Goal: Task Accomplishment & Management: Manage account settings

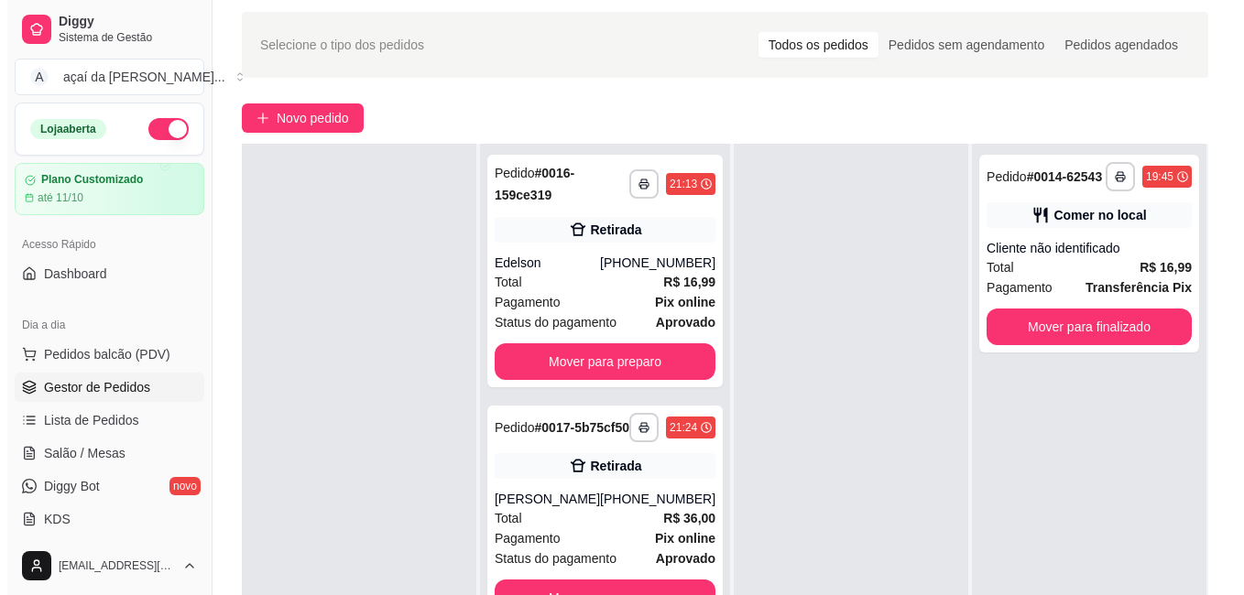
scroll to position [153, 0]
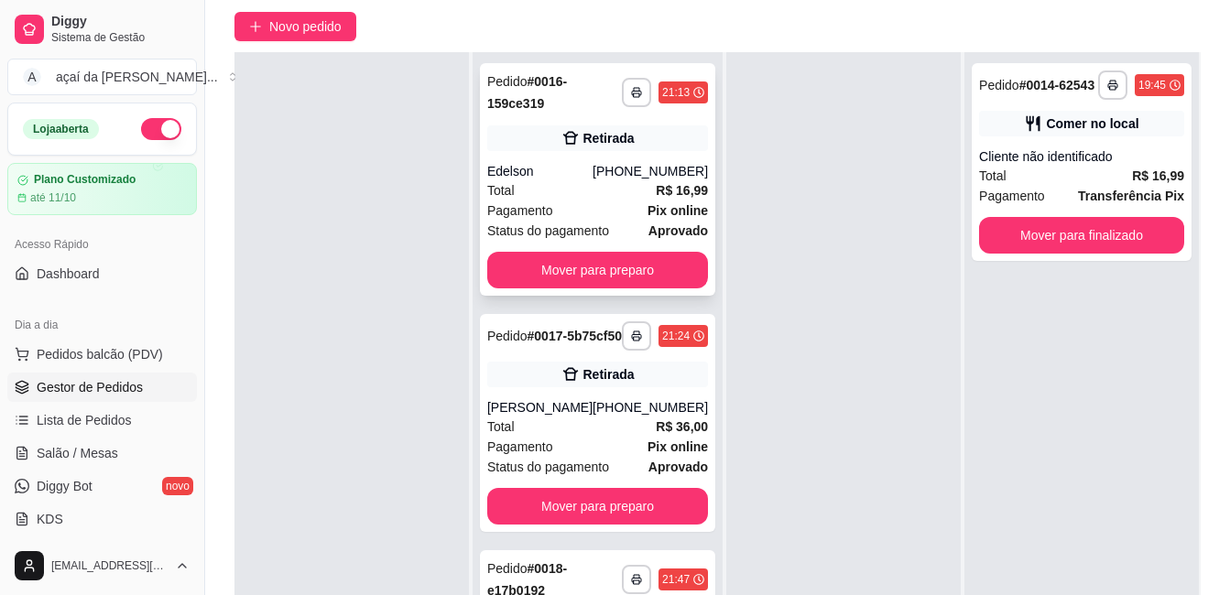
click at [571, 179] on div "Edelson" at bounding box center [539, 171] width 105 height 18
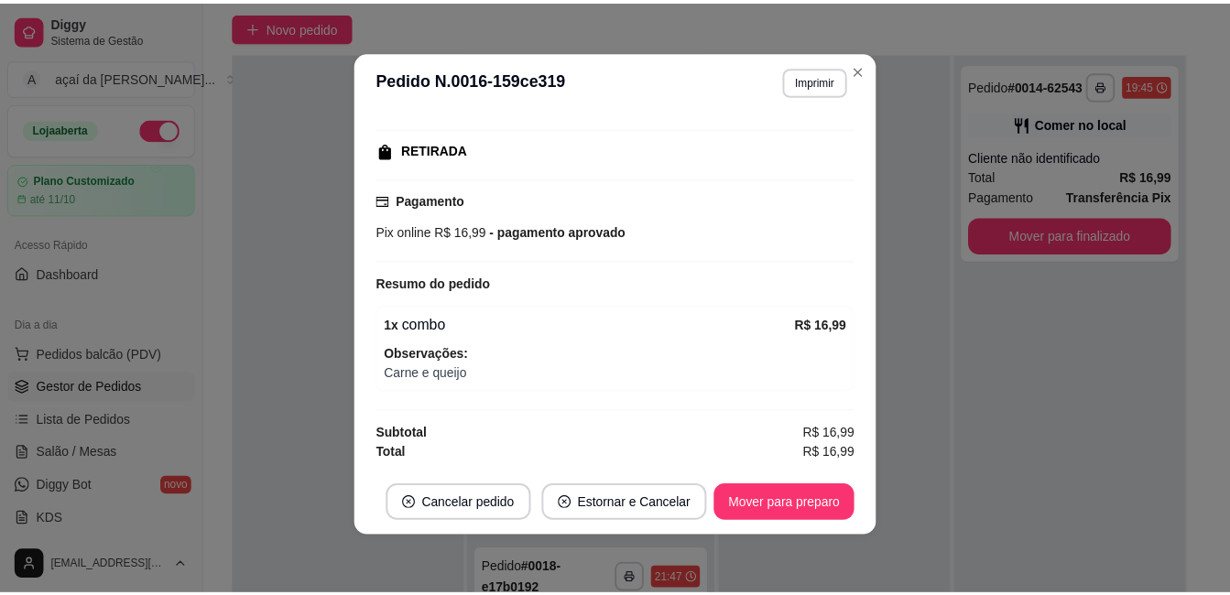
scroll to position [210, 0]
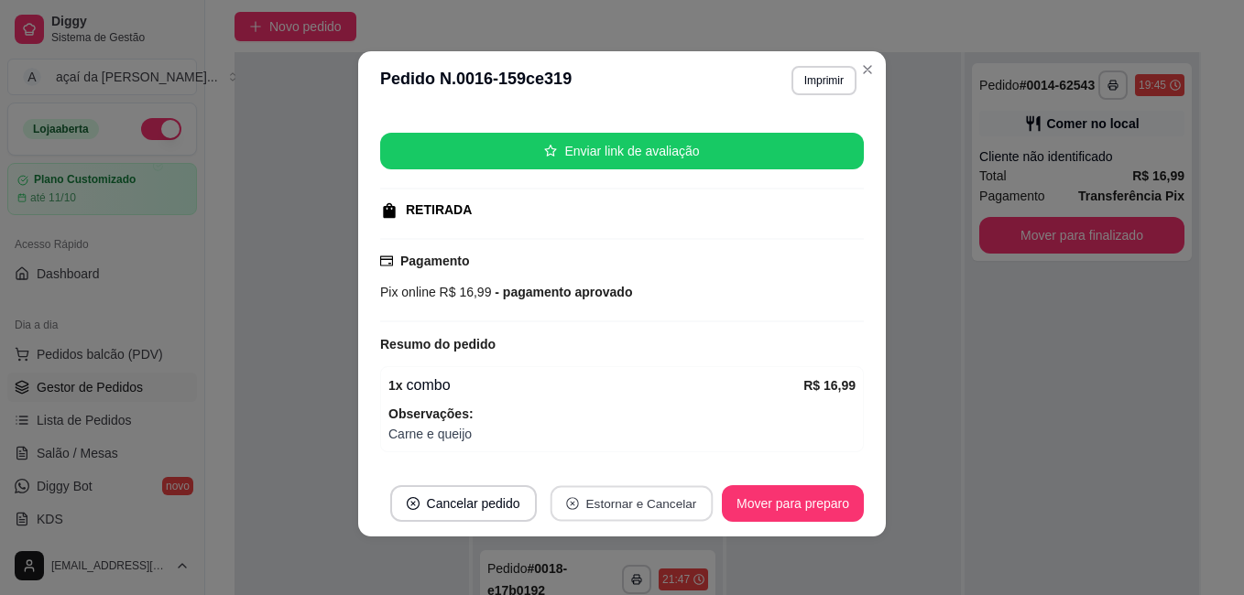
click at [598, 505] on button "Estornar e Cancelar" at bounding box center [630, 504] width 162 height 36
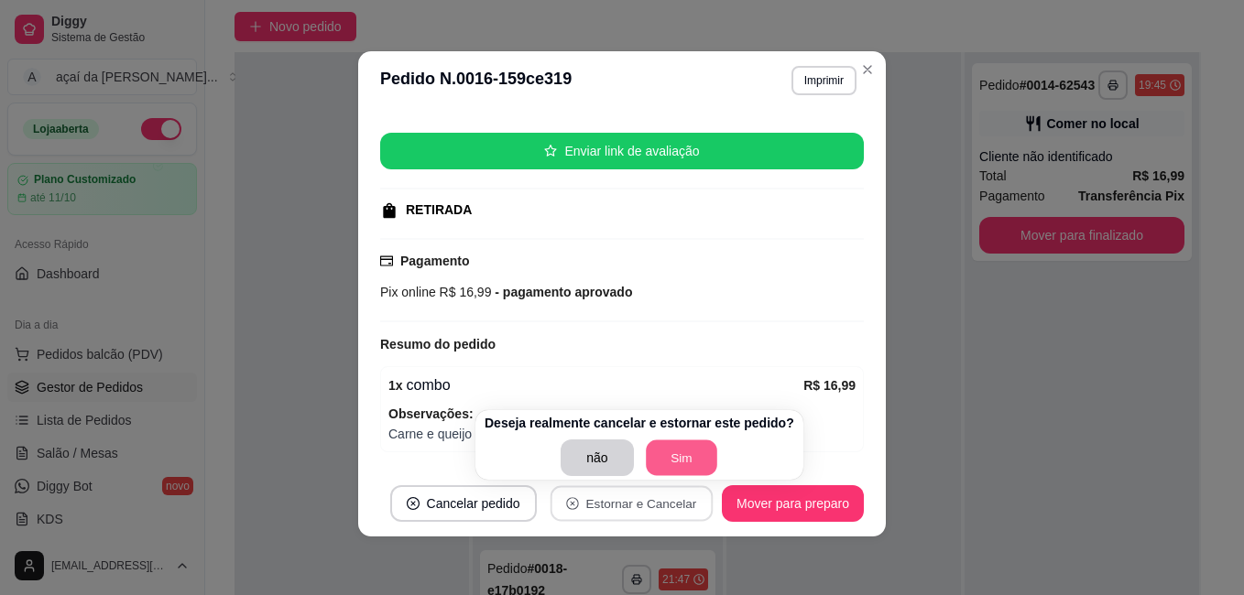
click at [650, 449] on button "Sim" at bounding box center [681, 458] width 71 height 36
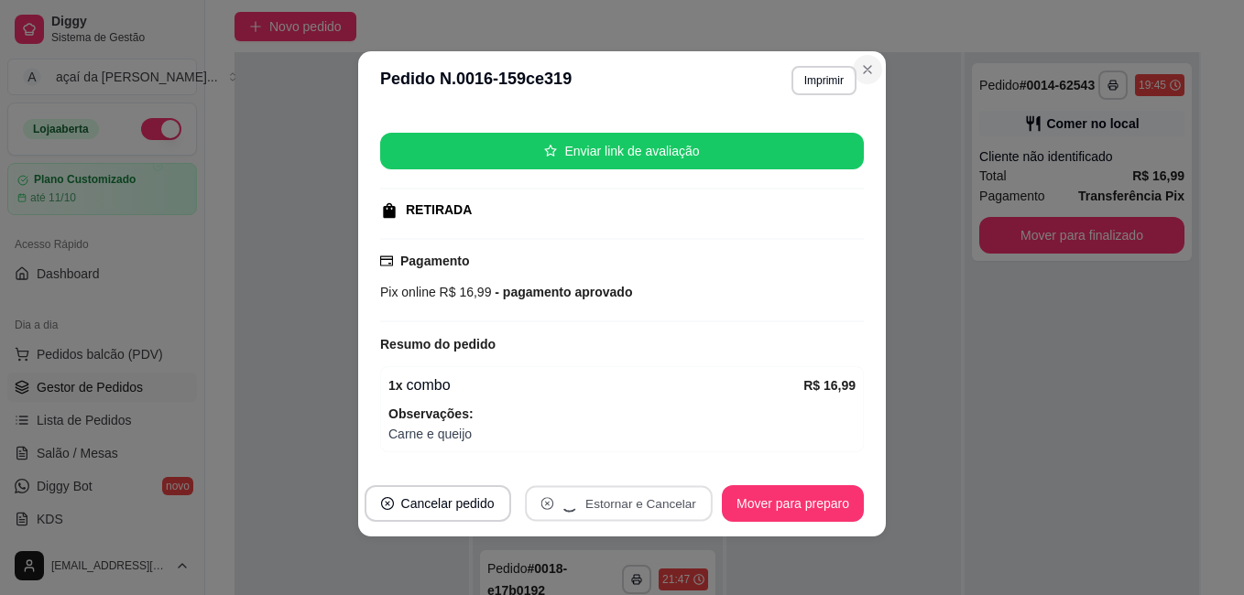
click at [859, 77] on button "Close" at bounding box center [867, 69] width 29 height 29
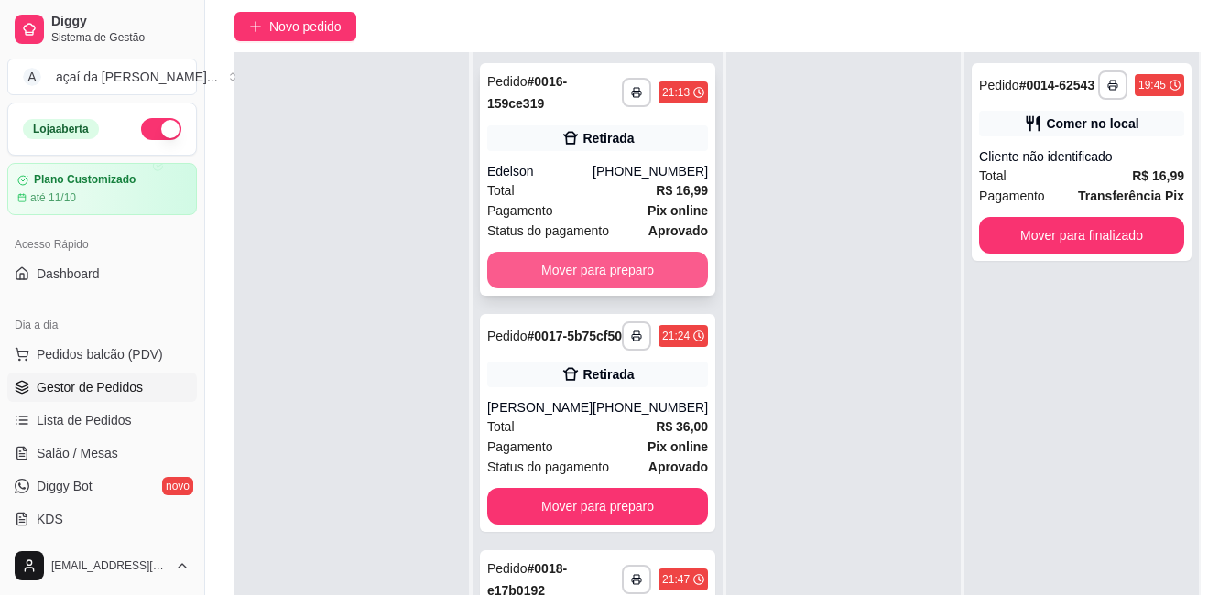
click at [574, 252] on button "Mover para preparo" at bounding box center [597, 270] width 221 height 37
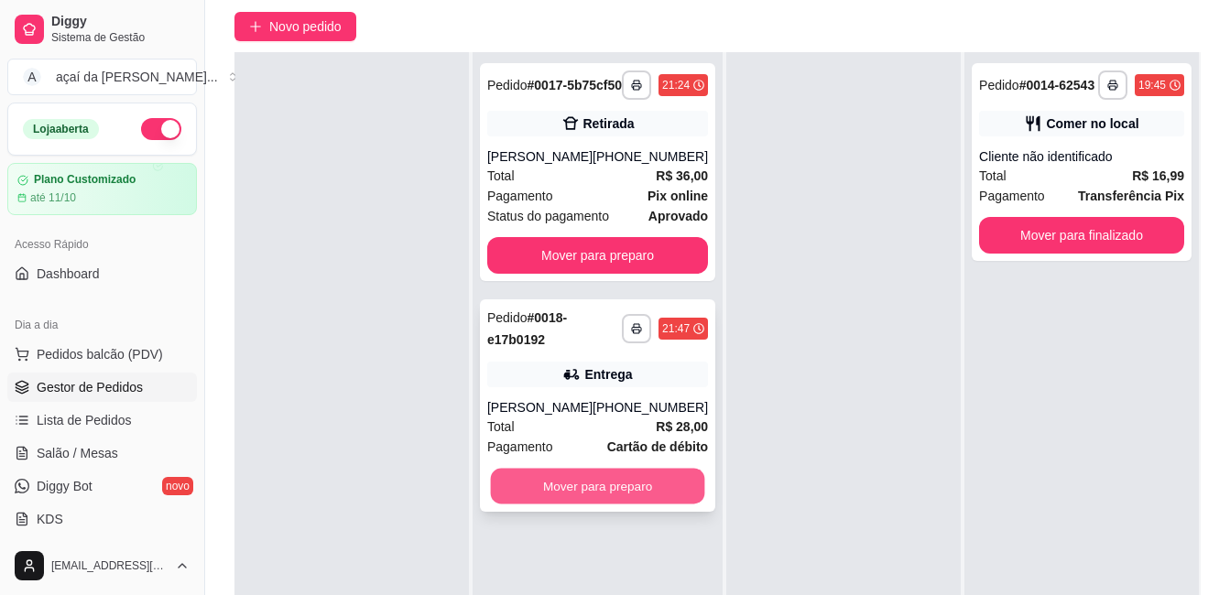
click at [588, 505] on button "Mover para preparo" at bounding box center [598, 487] width 214 height 36
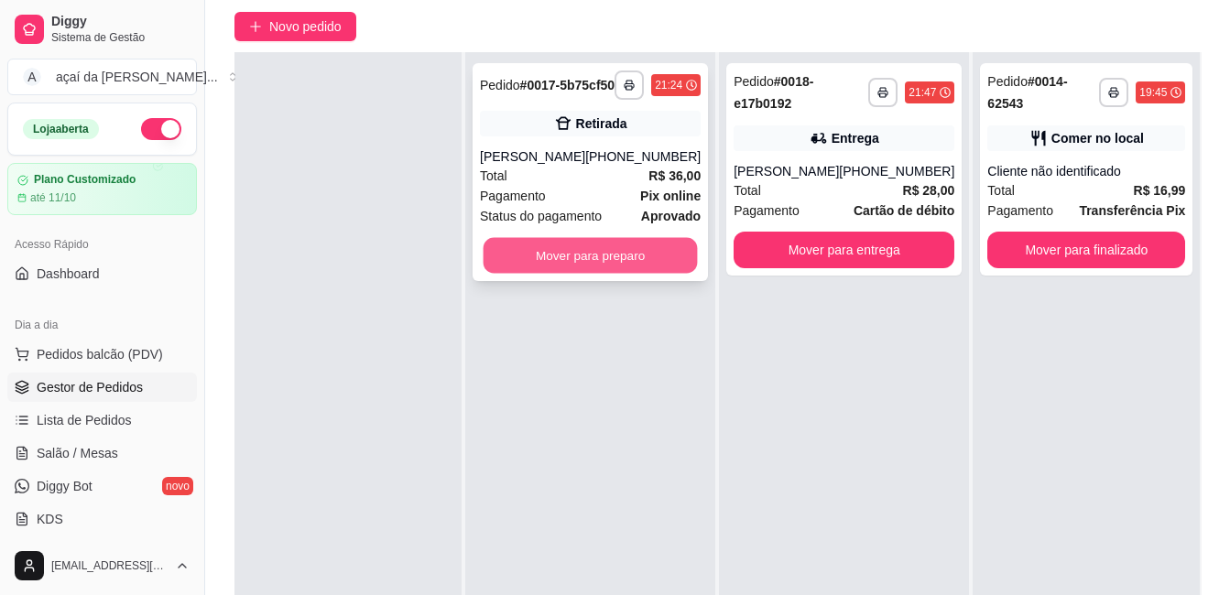
click at [616, 274] on button "Mover para preparo" at bounding box center [591, 256] width 214 height 36
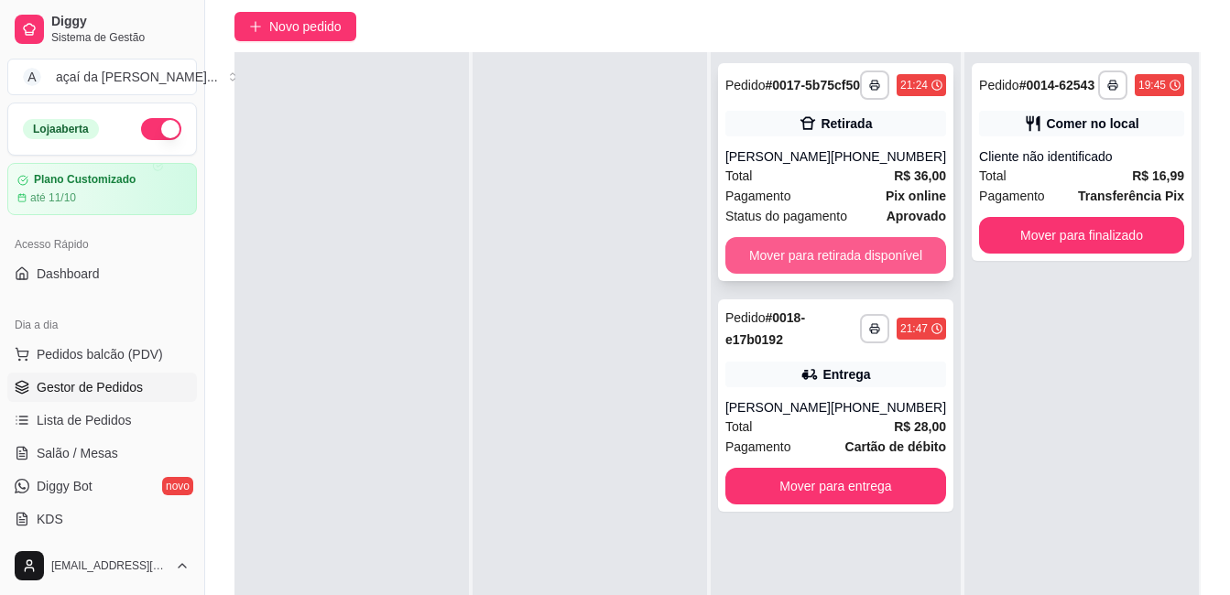
click at [879, 274] on button "Mover para retirada disponível" at bounding box center [835, 255] width 221 height 37
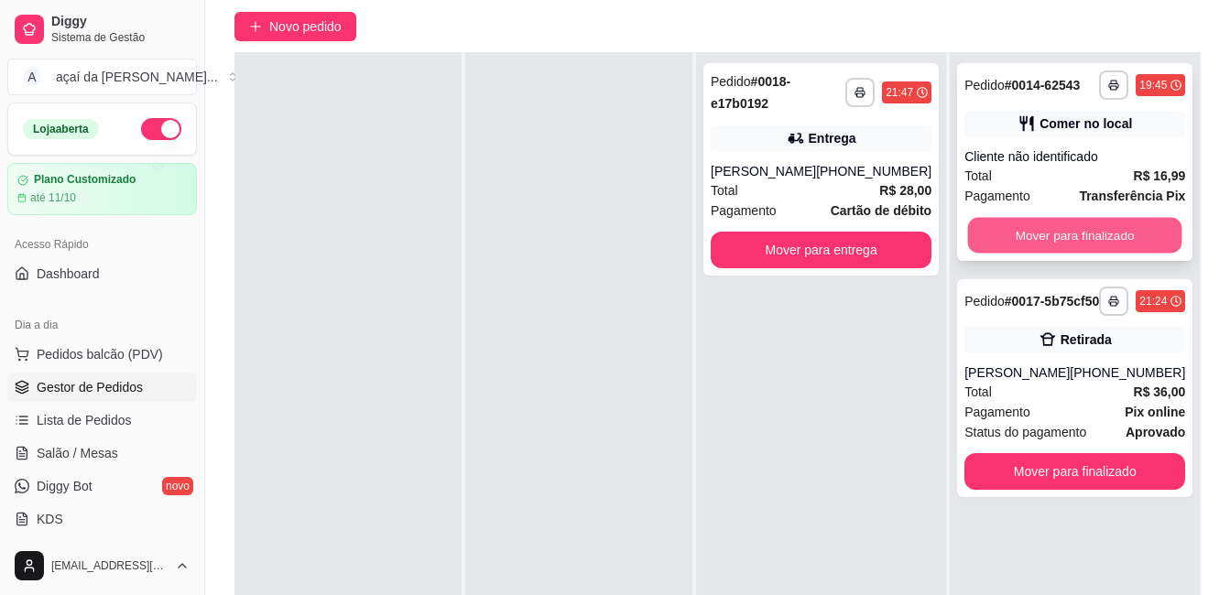
click at [1017, 243] on button "Mover para finalizado" at bounding box center [1075, 236] width 214 height 36
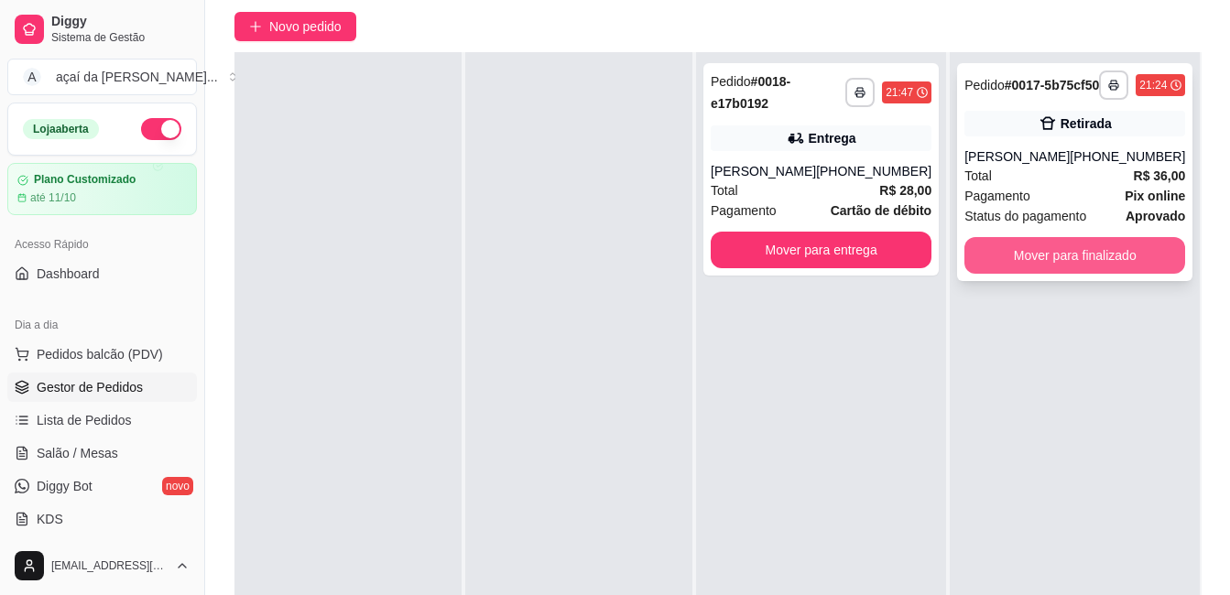
click at [1032, 274] on button "Mover para finalizado" at bounding box center [1074, 255] width 221 height 37
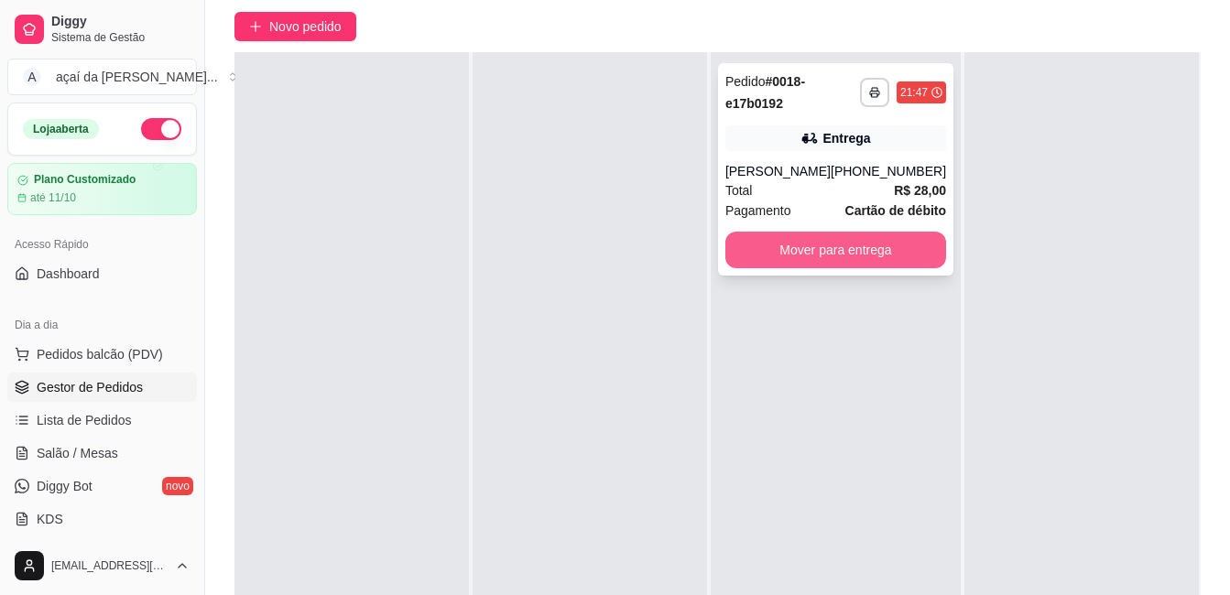
click at [873, 248] on button "Mover para entrega" at bounding box center [835, 250] width 221 height 37
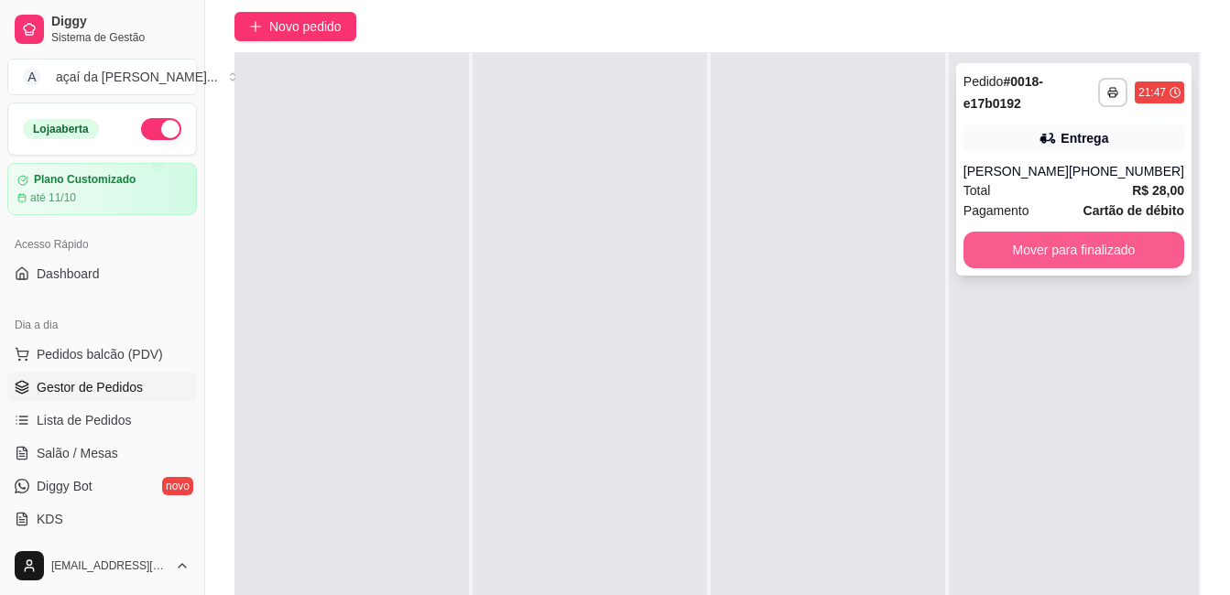
click at [1124, 265] on button "Mover para finalizado" at bounding box center [1073, 250] width 221 height 37
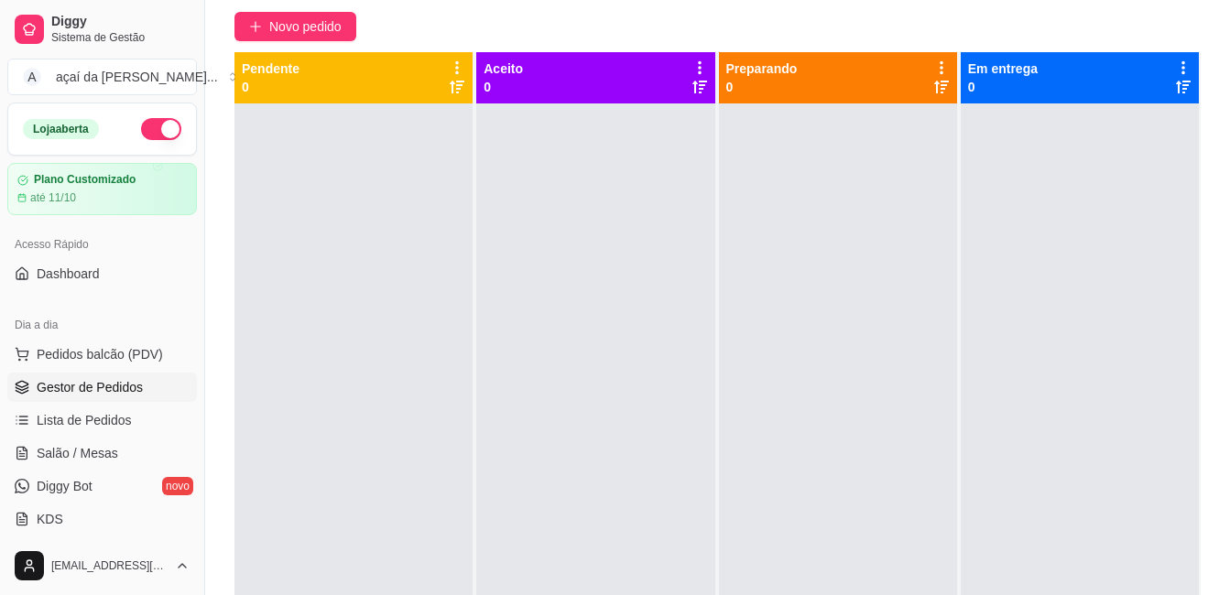
scroll to position [0, 0]
